Goal: Information Seeking & Learning: Check status

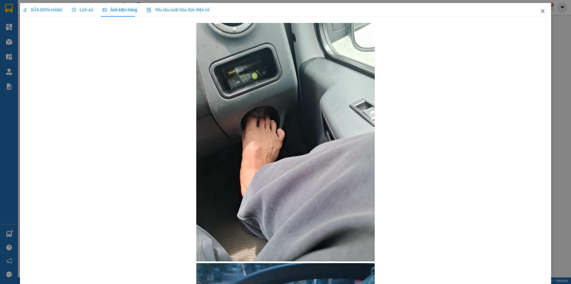
click at [541, 12] on icon "close" at bounding box center [543, 11] width 5 height 5
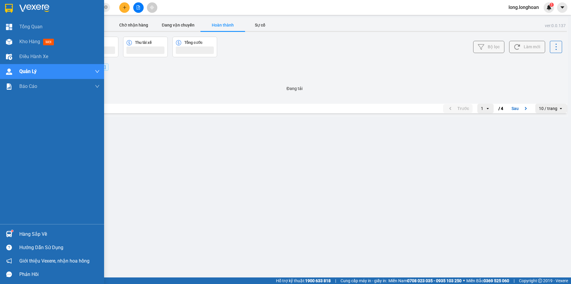
click at [15, 9] on div at bounding box center [52, 9] width 104 height 19
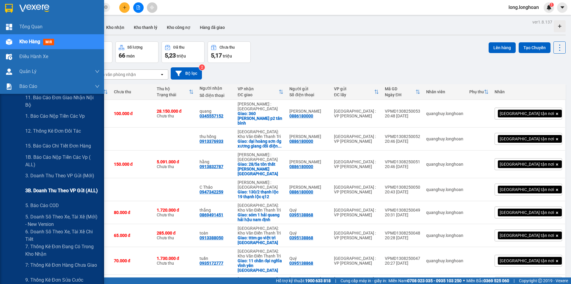
click at [51, 185] on div "3B. Doanh Thu theo VP Gửi (ALL)" at bounding box center [62, 190] width 74 height 15
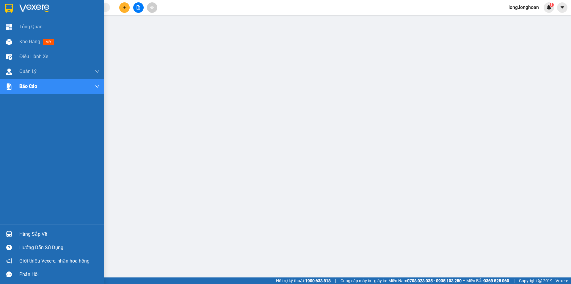
click at [11, 9] on img at bounding box center [9, 8] width 8 height 9
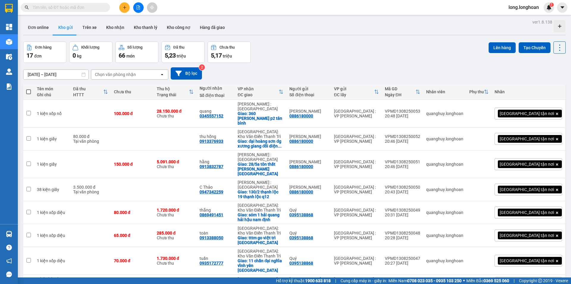
click at [138, 6] on icon "file-add" at bounding box center [138, 7] width 4 height 4
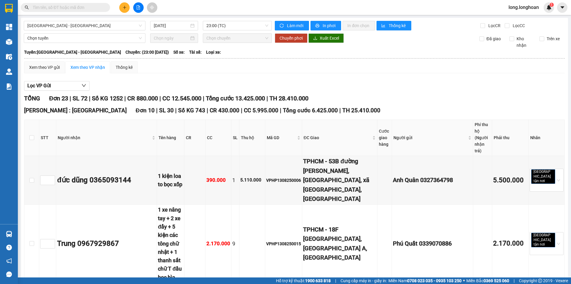
click at [391, 107] on div "[GEOGRAPHIC_DATA] : [GEOGRAPHIC_DATA] 10 | SL 30 | Số KG 743 | CR 430.000 | CC …" at bounding box center [294, 110] width 541 height 9
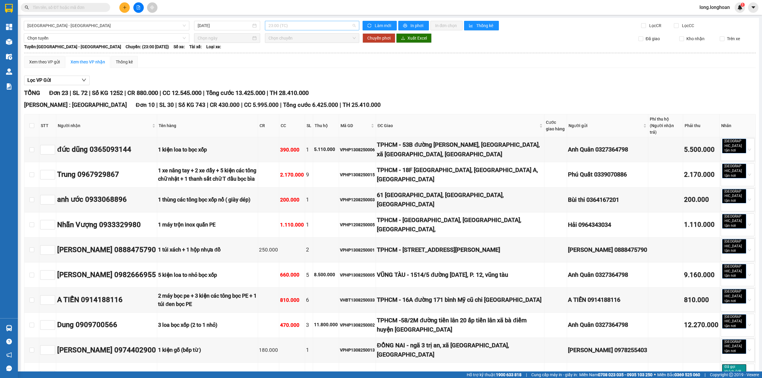
click at [301, 24] on span "23:00 (TC)" at bounding box center [311, 25] width 87 height 9
click at [128, 24] on span "[GEOGRAPHIC_DATA] - [GEOGRAPHIC_DATA]" at bounding box center [106, 25] width 158 height 9
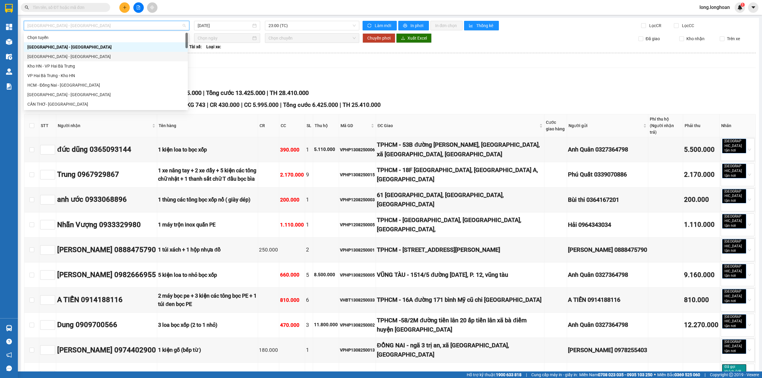
click at [101, 53] on div "[GEOGRAPHIC_DATA] - [GEOGRAPHIC_DATA]" at bounding box center [106, 57] width 164 height 10
type input "[DATE]"
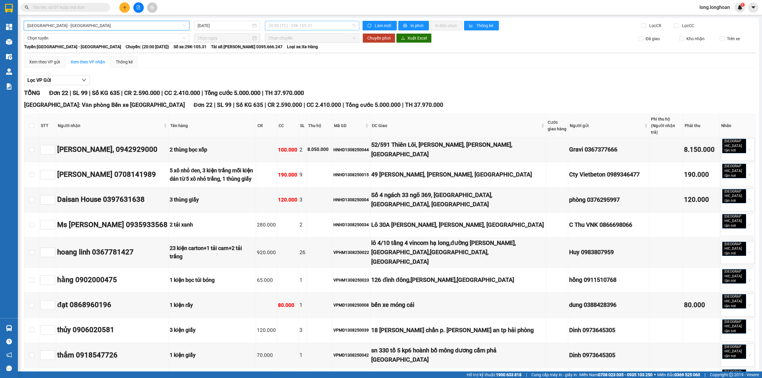
click at [321, 25] on span "20:00 (TC) - 29K-105.31" at bounding box center [311, 25] width 87 height 9
click at [300, 52] on div "21:00 (TC) - 29E-121.45" at bounding box center [290, 57] width 54 height 10
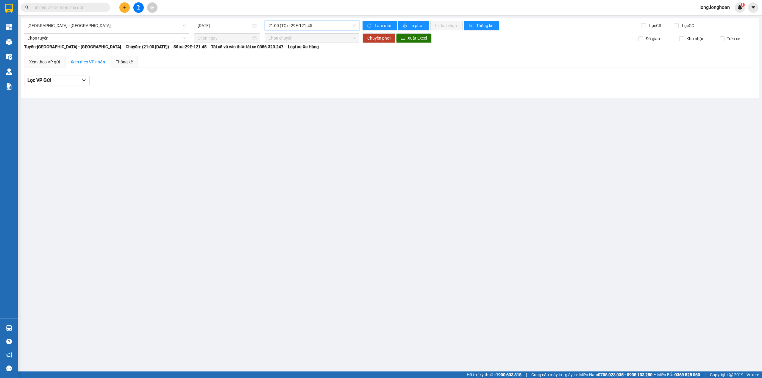
click at [310, 28] on span "21:00 (TC) - 29E-121.45" at bounding box center [311, 25] width 87 height 9
click at [307, 46] on div "20:00 (TC) - 29K-105.31" at bounding box center [291, 47] width 46 height 7
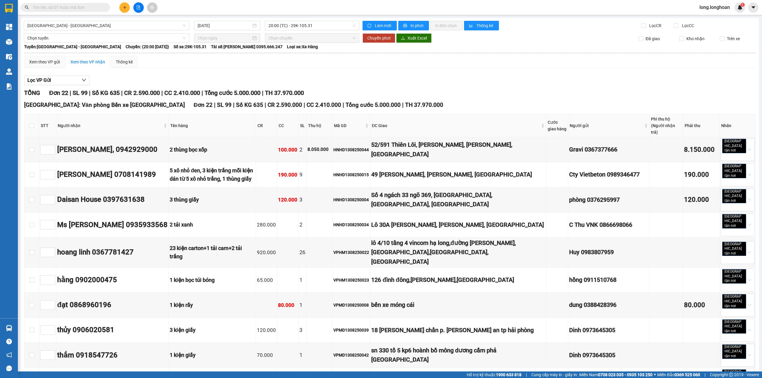
click at [121, 24] on span "[GEOGRAPHIC_DATA] - [GEOGRAPHIC_DATA]" at bounding box center [106, 25] width 158 height 9
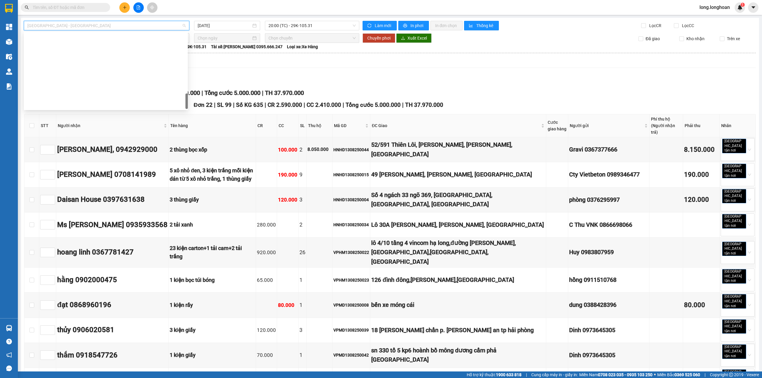
scroll to position [390, 0]
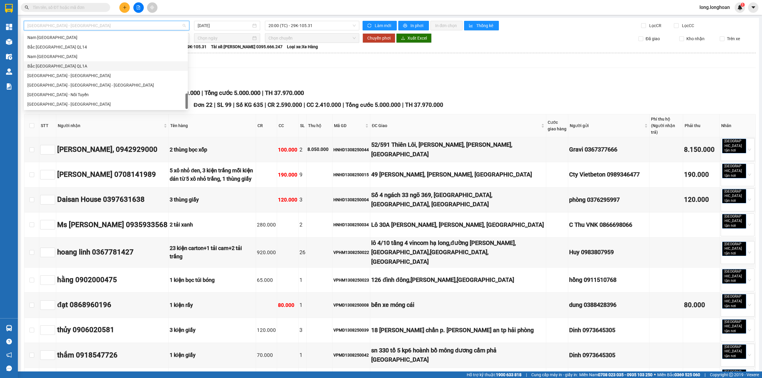
click at [64, 64] on div "Bắc [GEOGRAPHIC_DATA] QL1A" at bounding box center [105, 66] width 157 height 7
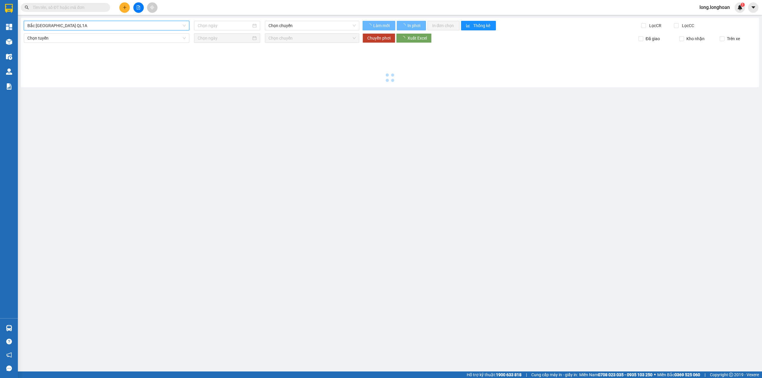
type input "[DATE]"
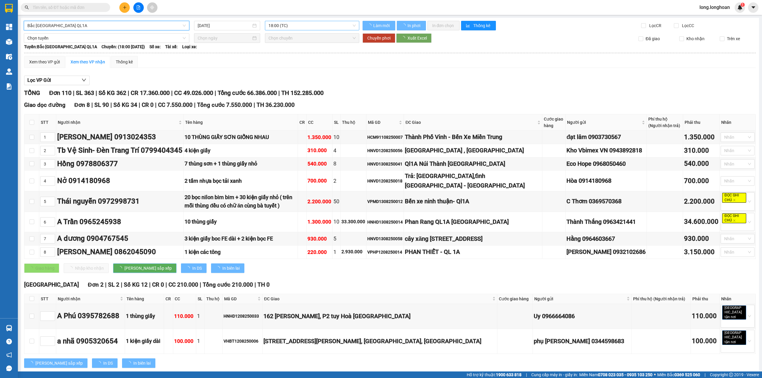
click at [289, 25] on span "18:00 (TC)" at bounding box center [311, 25] width 87 height 9
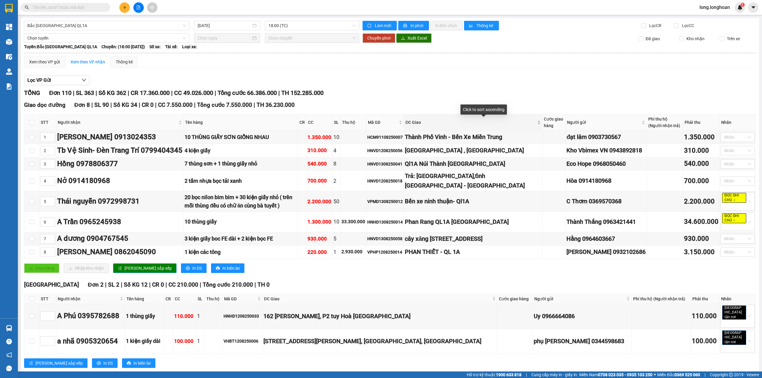
click at [468, 123] on span "ĐC Giao" at bounding box center [470, 122] width 130 height 7
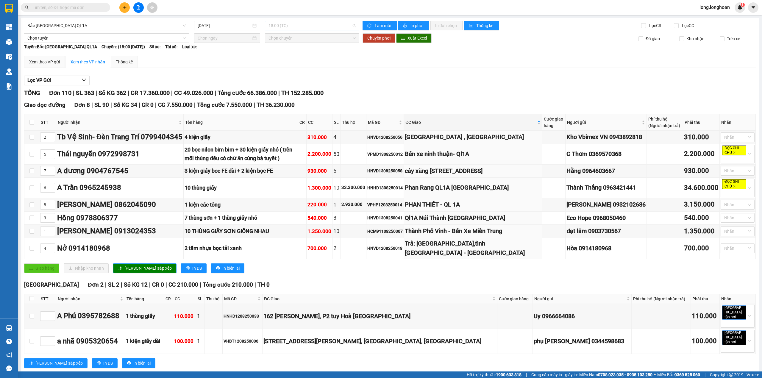
click at [310, 30] on span "18:00 (TC)" at bounding box center [311, 25] width 87 height 9
click at [148, 21] on div "Bắc [GEOGRAPHIC_DATA] QL1A" at bounding box center [106, 26] width 165 height 10
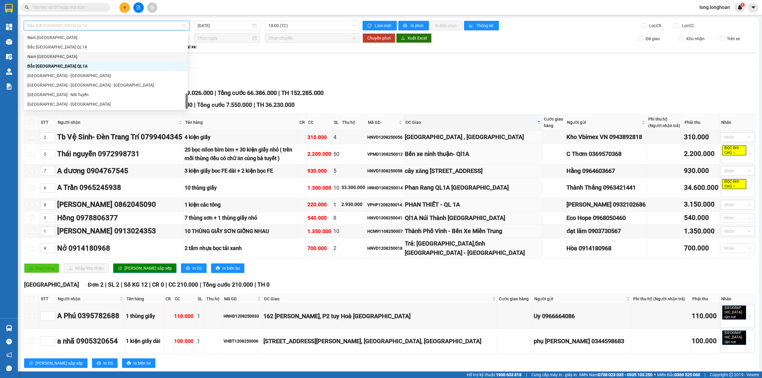
click at [116, 59] on div "Nam [GEOGRAPHIC_DATA]" at bounding box center [105, 56] width 157 height 7
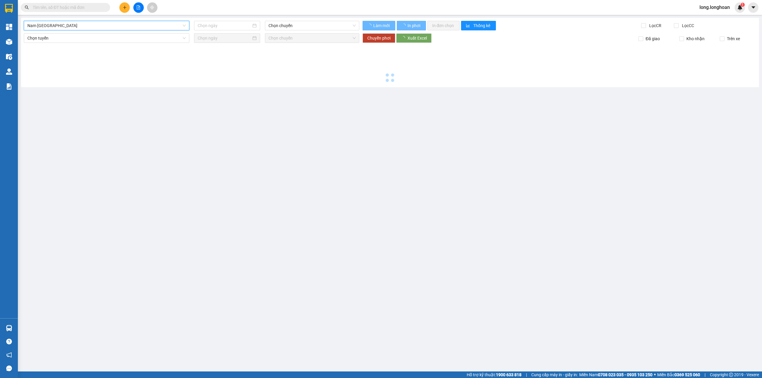
type input "[DATE]"
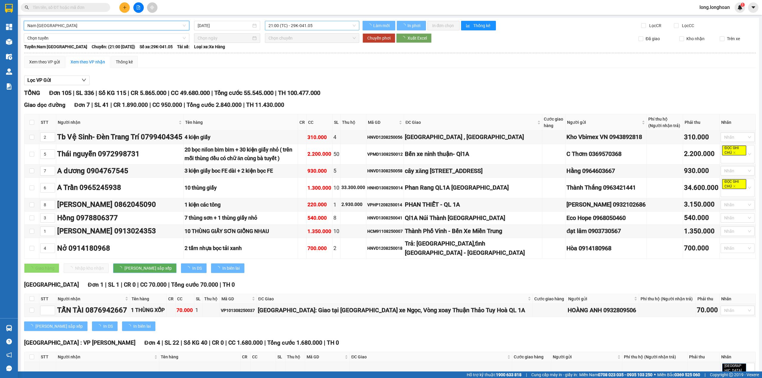
click at [315, 27] on span "21:00 (TC) - 29K-041.05" at bounding box center [311, 25] width 87 height 9
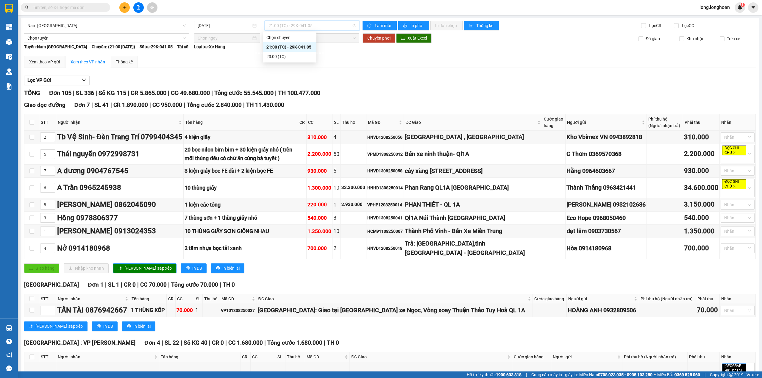
click at [458, 98] on div "TỔNG Đơn 105 | SL 336 | Số KG 115 | CR 5.865.000 | CC 49.680.000 | Tổng cước 55…" at bounding box center [390, 92] width 732 height 9
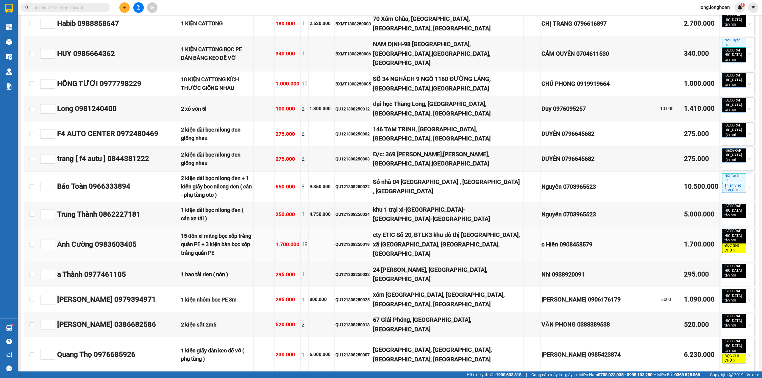
scroll to position [1753, 0]
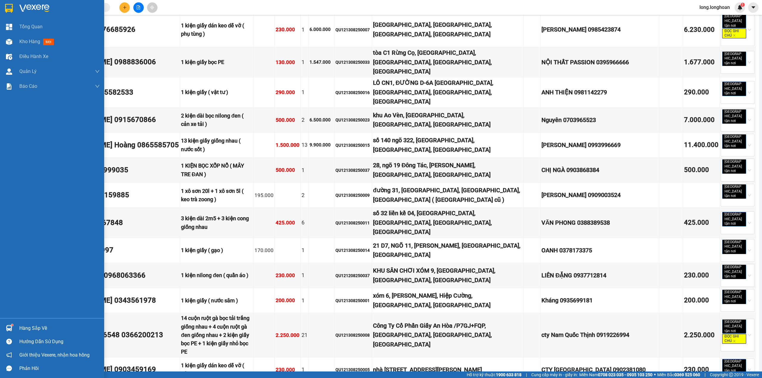
click at [7, 4] on img at bounding box center [9, 8] width 8 height 9
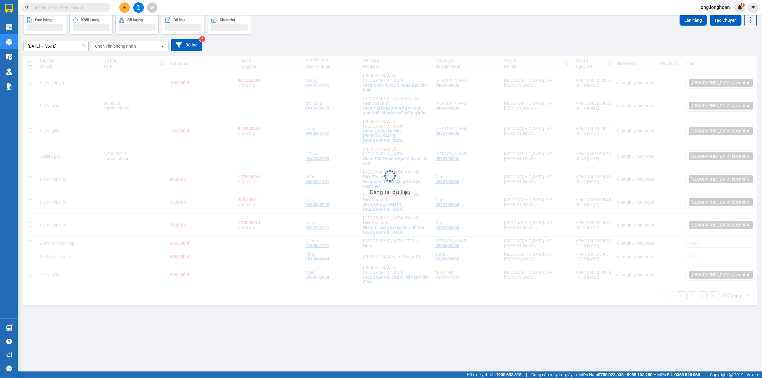
scroll to position [27, 0]
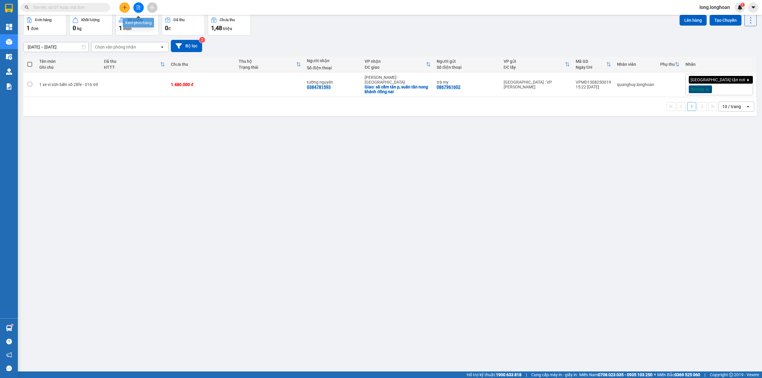
click at [140, 10] on button at bounding box center [138, 7] width 10 height 10
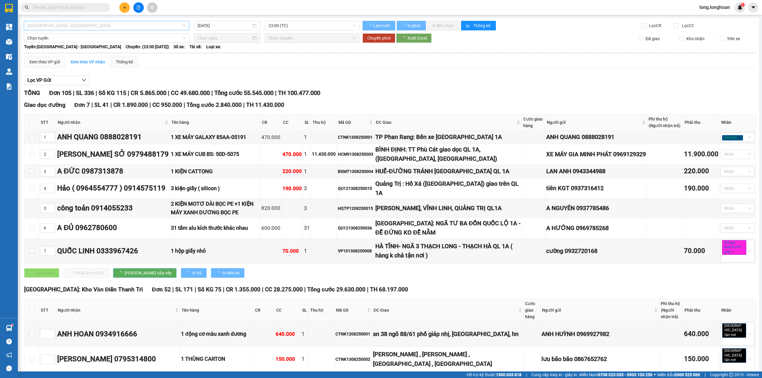
click at [117, 28] on span "[GEOGRAPHIC_DATA] - [GEOGRAPHIC_DATA]" at bounding box center [106, 25] width 158 height 9
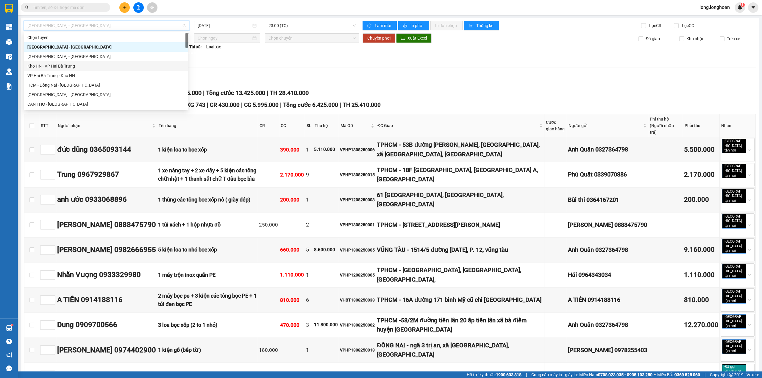
scroll to position [79, 0]
click at [94, 64] on div "Kho Cần Thơ - Kho HCM" at bounding box center [105, 63] width 157 height 7
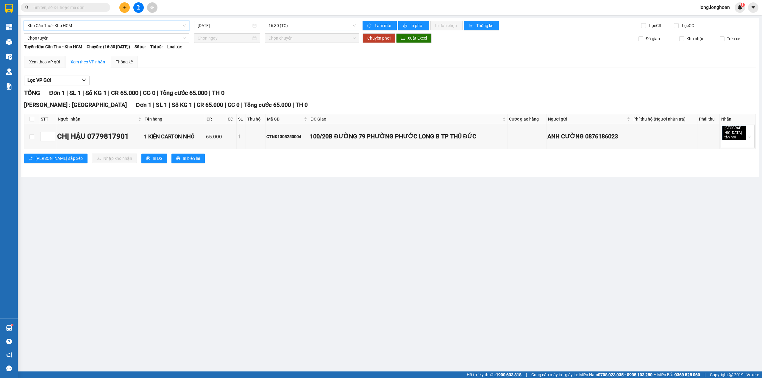
click at [296, 24] on span "16:30 (TC)" at bounding box center [311, 25] width 87 height 9
click at [206, 25] on input "[DATE]" at bounding box center [225, 25] width 54 height 7
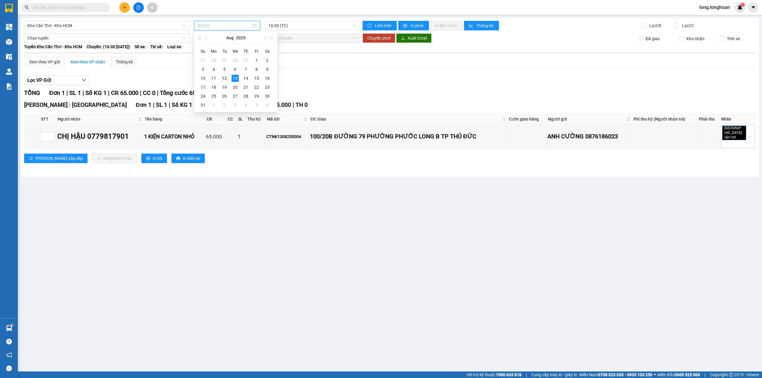
click at [223, 77] on div "12" at bounding box center [224, 78] width 7 height 7
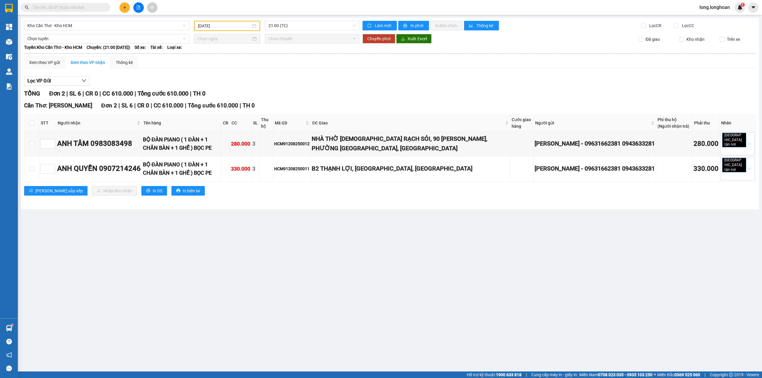
click at [308, 31] on div "Kho Cần Thơ - Kho HCM [DATE] 21:00 (TC) Làm mới In phơi In đơn chọn Thống kê Lọ…" at bounding box center [390, 113] width 738 height 191
click at [293, 24] on span "21:00 (TC)" at bounding box center [311, 25] width 87 height 9
click at [219, 26] on input "[DATE]" at bounding box center [224, 26] width 53 height 7
click at [209, 77] on td "11" at bounding box center [213, 78] width 11 height 9
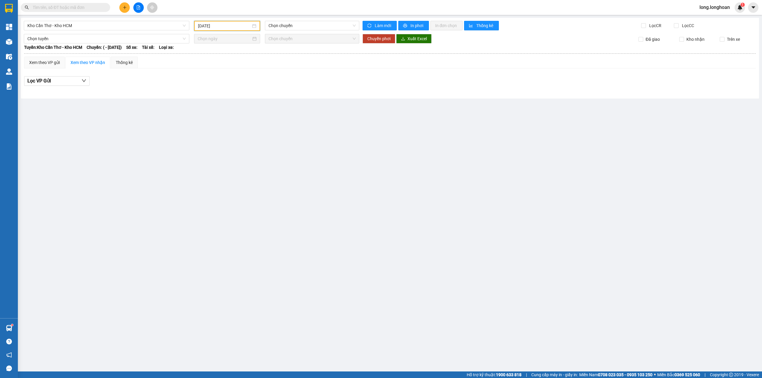
click at [232, 26] on input "[DATE]" at bounding box center [224, 26] width 53 height 7
click at [204, 76] on div "10" at bounding box center [202, 78] width 7 height 7
click at [290, 23] on span "23:00 (TC)" at bounding box center [311, 25] width 87 height 9
click at [213, 27] on input "[DATE]" at bounding box center [224, 26] width 53 height 7
click at [268, 68] on div "9" at bounding box center [267, 69] width 7 height 7
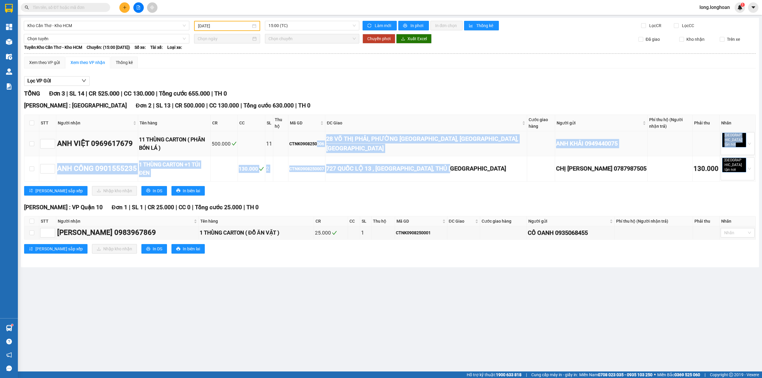
drag, startPoint x: 508, startPoint y: 156, endPoint x: 353, endPoint y: 134, distance: 156.7
click at [353, 134] on tbody "ANH VIỆT 0969617679 11 THÙNG CARTON ( PHÂN BÓN LÁ ) 500.000 11 CTNK0908250006 2…" at bounding box center [389, 156] width 731 height 50
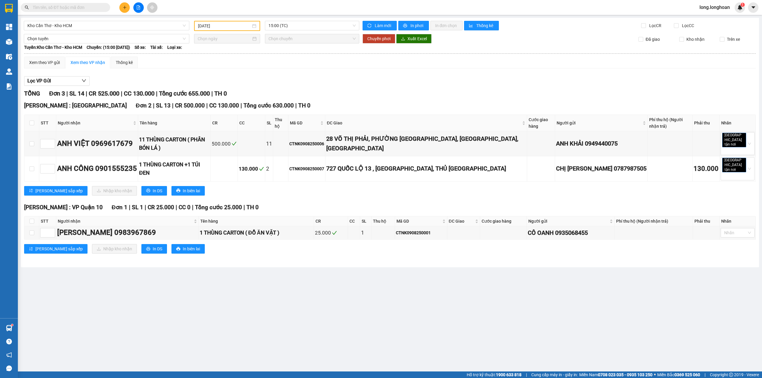
click at [305, 89] on div "TỔNG Đơn 3 | SL 14 | CR 525.000 | CC 130.000 | Tổng cước 655.000 | TH 0" at bounding box center [390, 93] width 732 height 9
click at [220, 26] on input "[DATE]" at bounding box center [224, 26] width 53 height 7
click at [268, 26] on div "15:00 (TC)" at bounding box center [312, 26] width 95 height 10
click at [227, 26] on input "[DATE]" at bounding box center [224, 26] width 53 height 7
click at [220, 80] on td "12" at bounding box center [224, 78] width 11 height 9
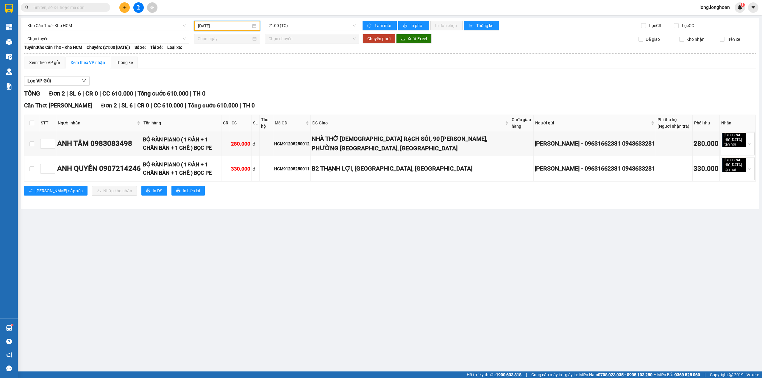
click at [227, 25] on input "[DATE]" at bounding box center [224, 26] width 53 height 7
click at [262, 70] on td "9" at bounding box center [267, 69] width 11 height 9
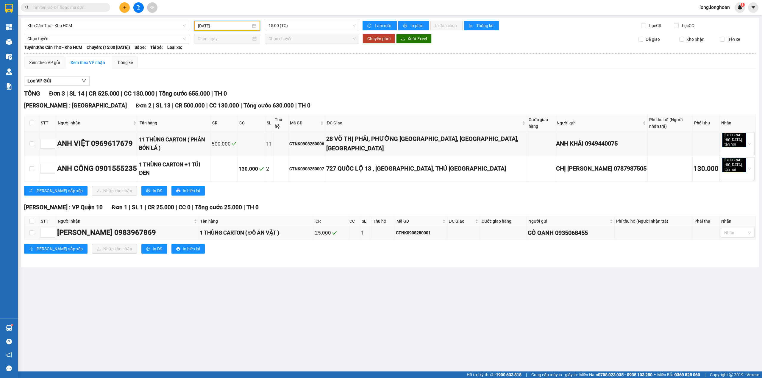
click at [243, 26] on input "[DATE]" at bounding box center [224, 26] width 53 height 7
click at [254, 69] on div "8" at bounding box center [256, 69] width 7 height 7
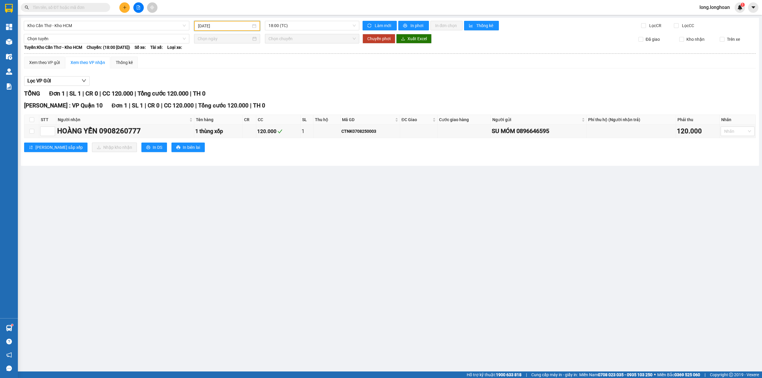
click at [227, 29] on input "[DATE]" at bounding box center [224, 26] width 53 height 7
click at [246, 69] on div "7" at bounding box center [245, 69] width 7 height 7
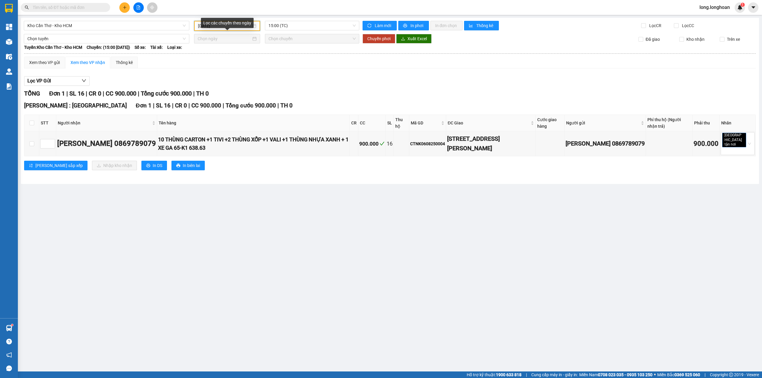
click at [229, 24] on div "Lọc các chuyến theo ngày" at bounding box center [227, 23] width 53 height 10
click at [254, 23] on div "[DATE]" at bounding box center [227, 26] width 58 height 7
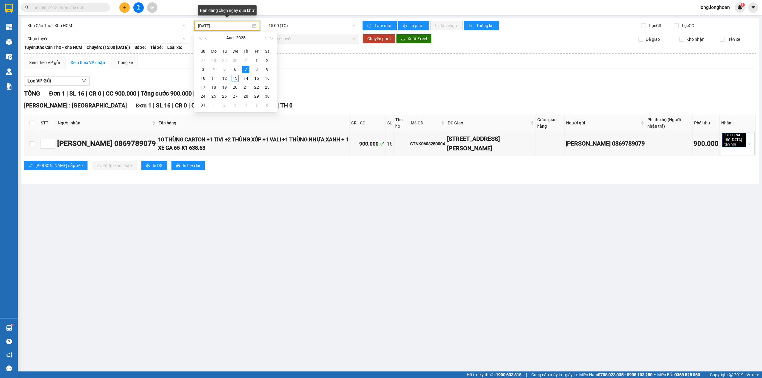
click at [242, 23] on input "[DATE]" at bounding box center [224, 26] width 53 height 7
click at [232, 67] on div "6" at bounding box center [235, 69] width 7 height 7
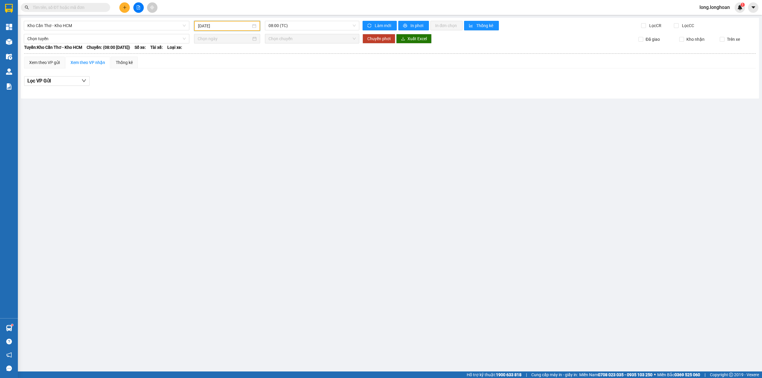
click at [236, 23] on input "[DATE]" at bounding box center [224, 26] width 53 height 7
click at [224, 71] on div "5" at bounding box center [224, 69] width 7 height 7
click at [227, 23] on input "[DATE]" at bounding box center [224, 26] width 53 height 7
click at [214, 71] on div "4" at bounding box center [213, 69] width 7 height 7
click at [230, 24] on input "[DATE]" at bounding box center [224, 26] width 53 height 7
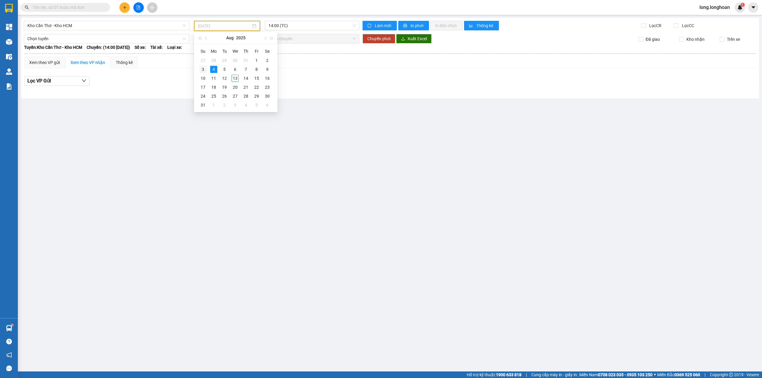
click at [202, 69] on div "3" at bounding box center [202, 69] width 7 height 7
click at [221, 28] on input "[DATE]" at bounding box center [224, 26] width 53 height 7
click at [223, 78] on div "12" at bounding box center [224, 78] width 7 height 7
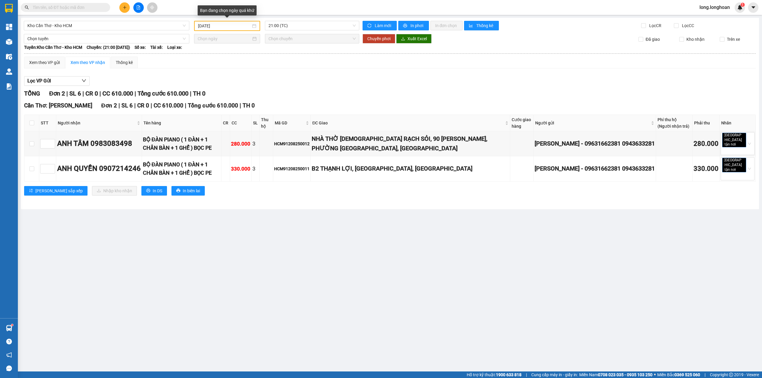
click at [242, 30] on div "[DATE]" at bounding box center [227, 26] width 66 height 10
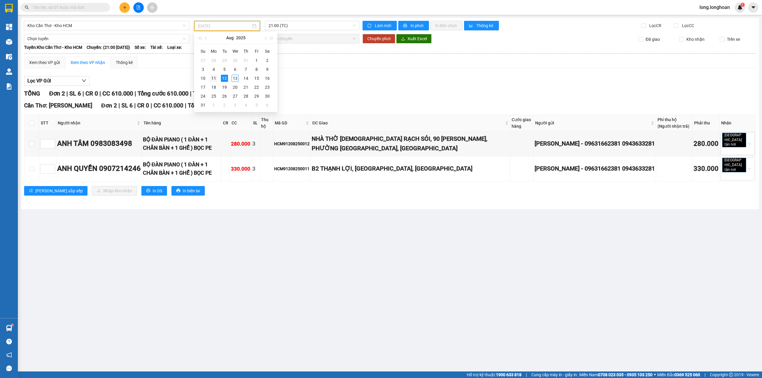
click at [216, 76] on div "11" at bounding box center [213, 78] width 7 height 7
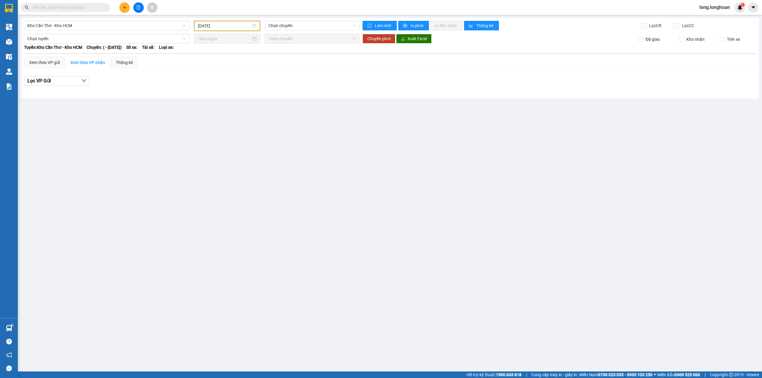
click at [235, 26] on input "[DATE]" at bounding box center [224, 26] width 53 height 7
click at [201, 76] on div "10" at bounding box center [202, 78] width 7 height 7
click at [229, 25] on input "[DATE]" at bounding box center [224, 26] width 53 height 7
click at [265, 68] on div "9" at bounding box center [267, 69] width 7 height 7
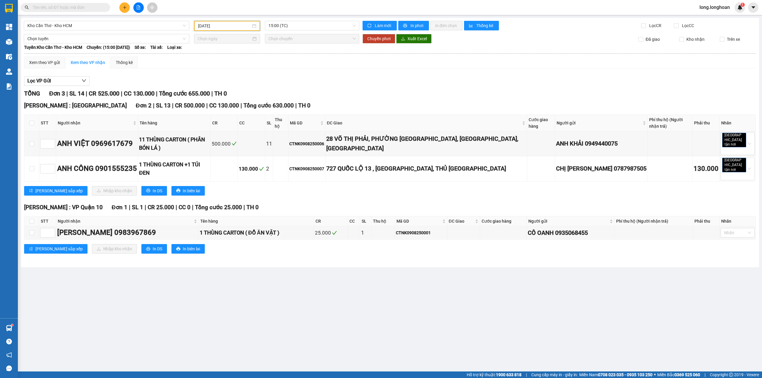
click at [238, 26] on input "[DATE]" at bounding box center [224, 26] width 53 height 7
click at [254, 69] on div "8" at bounding box center [256, 69] width 7 height 7
type input "[DATE]"
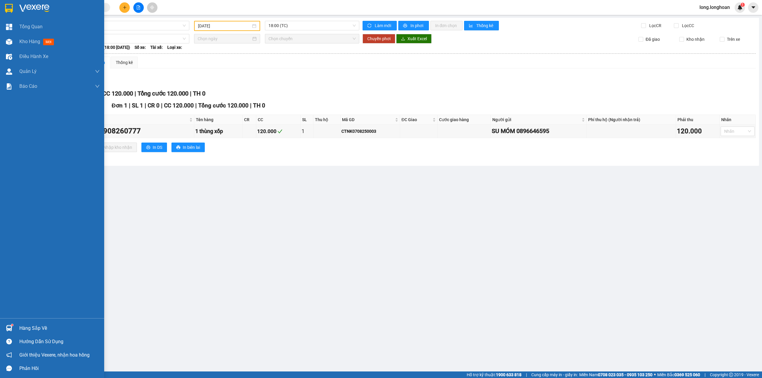
click at [9, 11] on img at bounding box center [9, 8] width 8 height 9
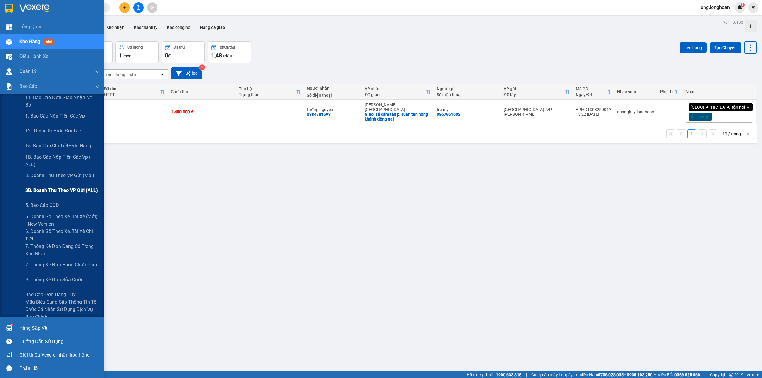
click at [67, 188] on span "3B. Doanh Thu theo VP Gửi (ALL)" at bounding box center [61, 190] width 73 height 7
